Goal: Transaction & Acquisition: Purchase product/service

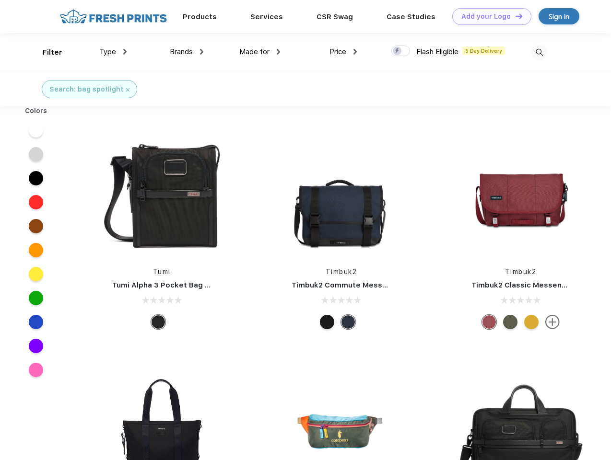
scroll to position [0, 0]
click at [488, 16] on link "Add your Logo Design Tool" at bounding box center [491, 16] width 79 height 17
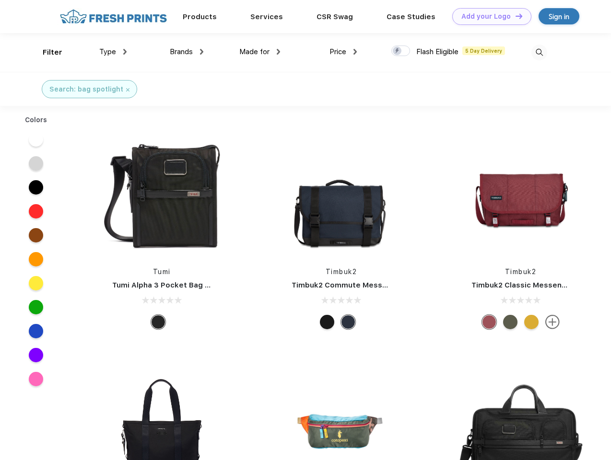
click at [0, 0] on div "Design Tool" at bounding box center [0, 0] width 0 height 0
click at [514, 16] on link "Add your Logo Design Tool" at bounding box center [491, 16] width 79 height 17
click at [46, 52] on div "Filter" at bounding box center [53, 52] width 20 height 11
click at [113, 52] on span "Type" at bounding box center [107, 51] width 17 height 9
click at [186, 52] on span "Brands" at bounding box center [181, 51] width 23 height 9
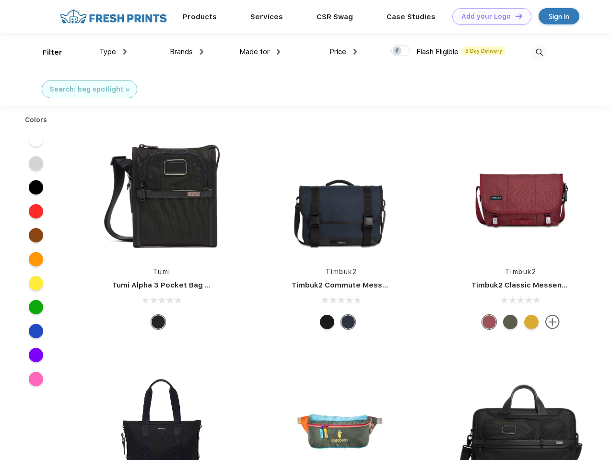
click at [260, 52] on span "Made for" at bounding box center [254, 51] width 30 height 9
click at [343, 52] on span "Price" at bounding box center [337, 51] width 17 height 9
click at [401, 51] on div at bounding box center [400, 51] width 19 height 11
click at [397, 51] on input "checkbox" at bounding box center [394, 48] width 6 height 6
click at [539, 52] on img at bounding box center [539, 53] width 16 height 16
